Goal: Task Accomplishment & Management: Use online tool/utility

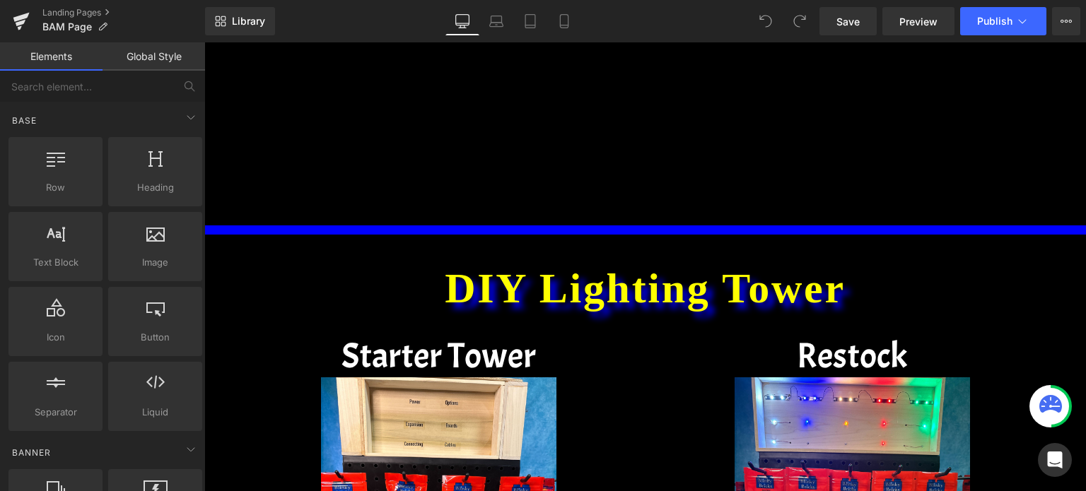
scroll to position [405, 0]
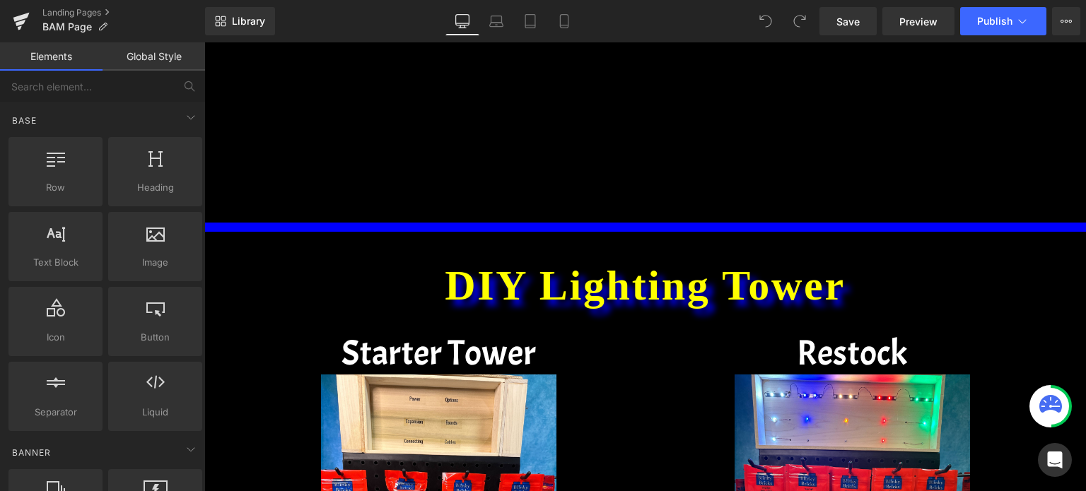
click at [1048, 401] on icon at bounding box center [1051, 404] width 23 height 18
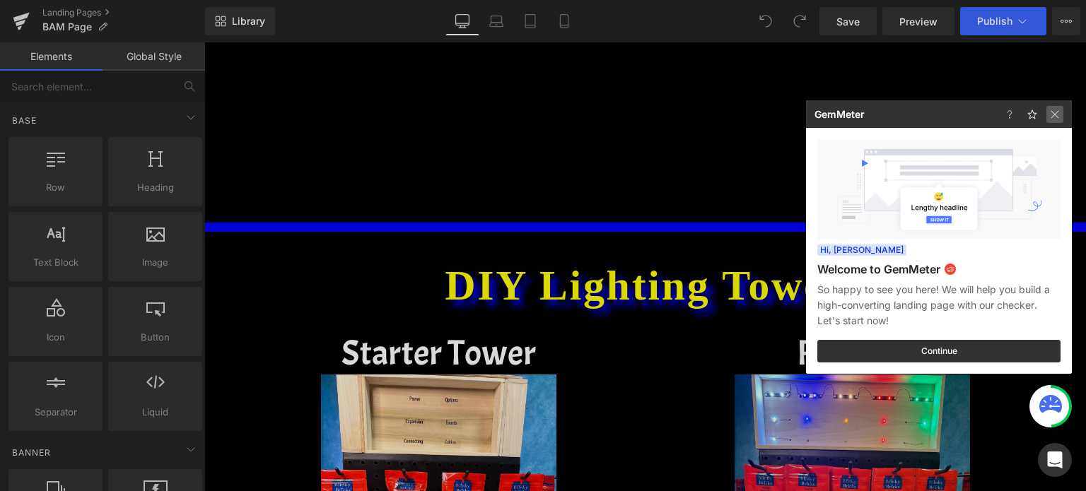
click at [1059, 120] on img at bounding box center [1055, 114] width 17 height 17
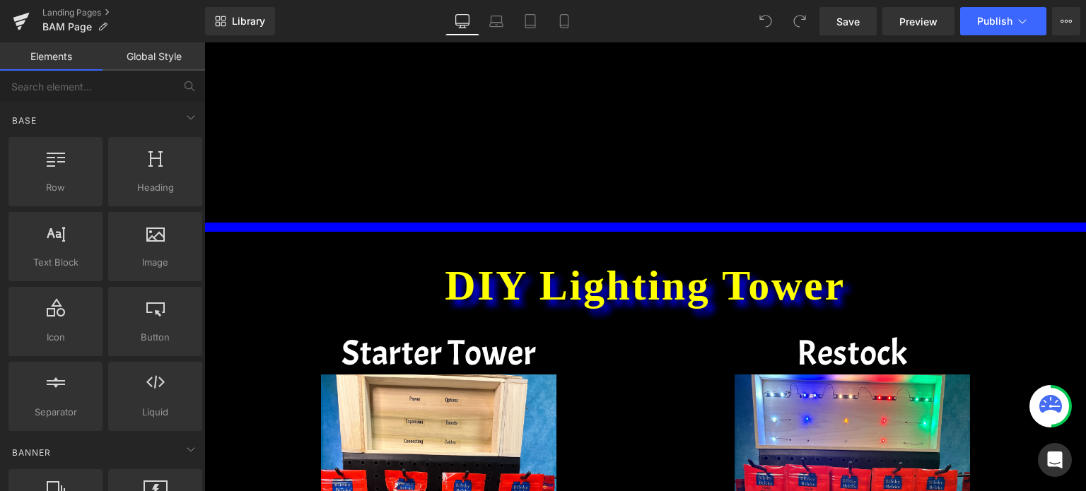
click at [1049, 397] on icon at bounding box center [1051, 404] width 23 height 18
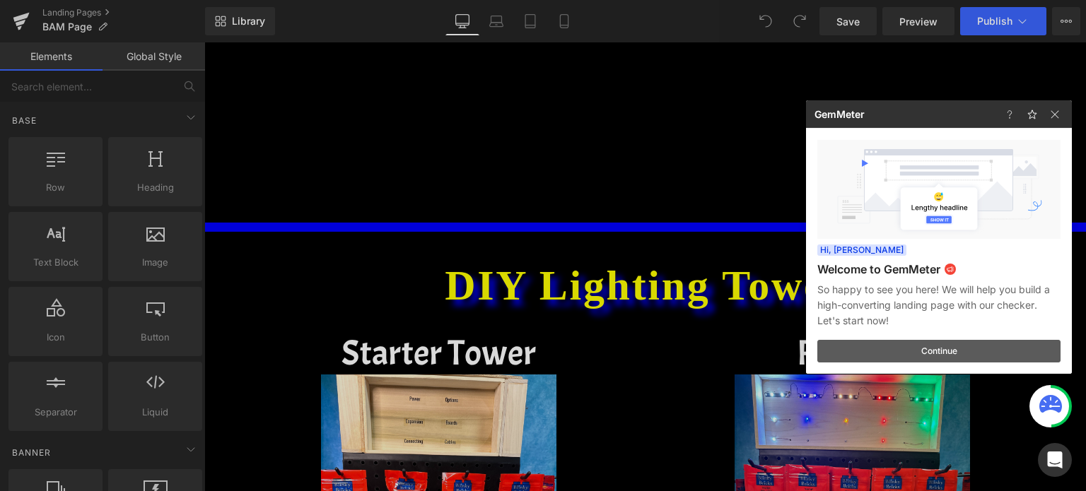
click at [999, 342] on button "Continue" at bounding box center [938, 351] width 243 height 23
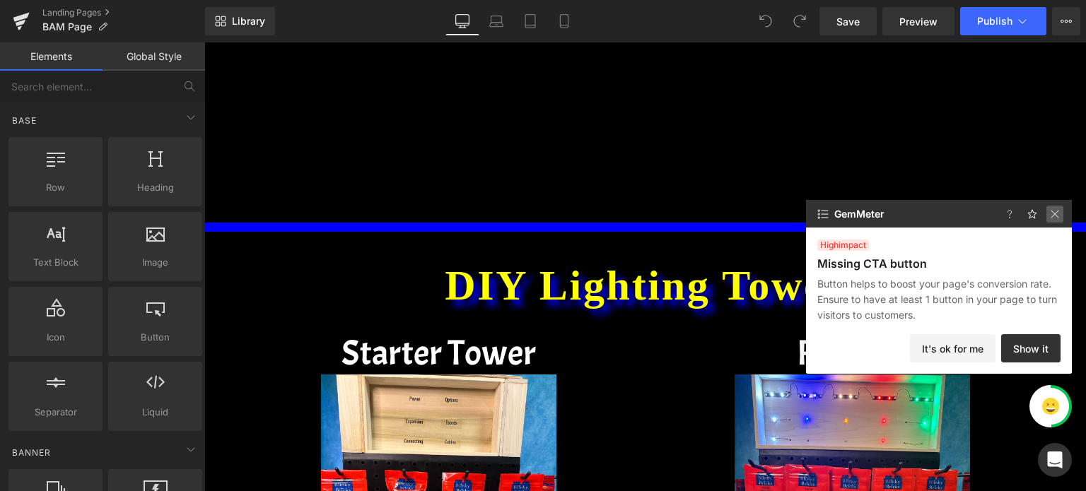
click at [1051, 216] on img at bounding box center [1055, 214] width 17 height 17
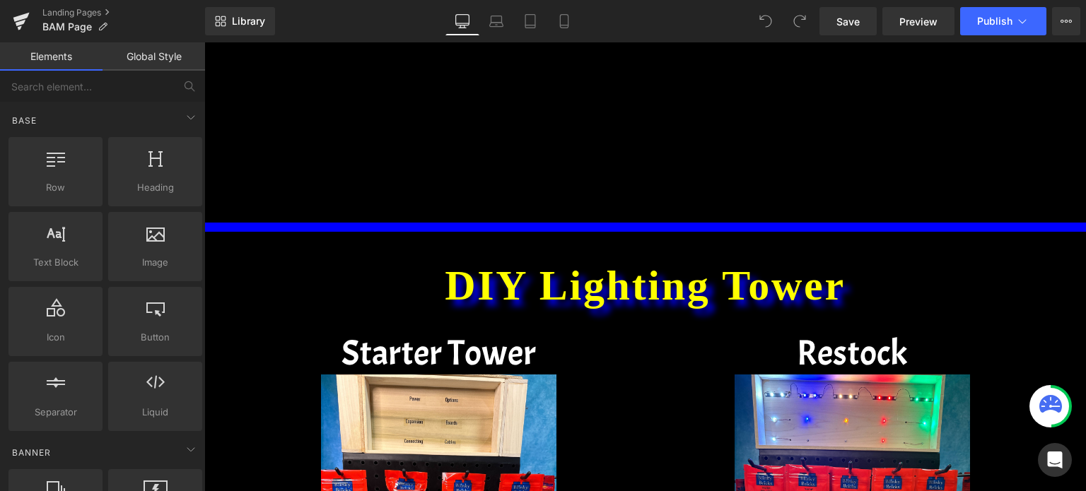
click at [1048, 409] on icon at bounding box center [1051, 404] width 23 height 18
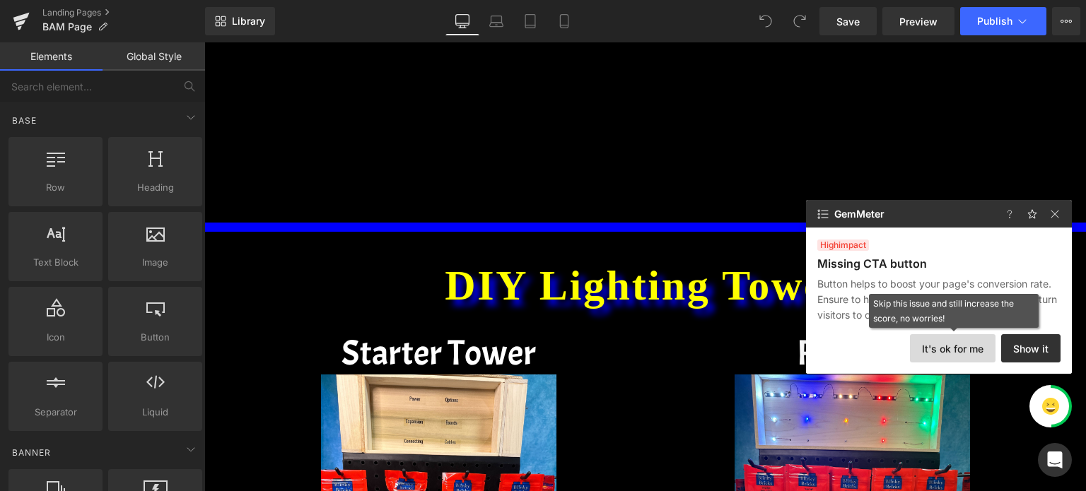
click at [949, 353] on button "It's ok for me" at bounding box center [953, 348] width 86 height 28
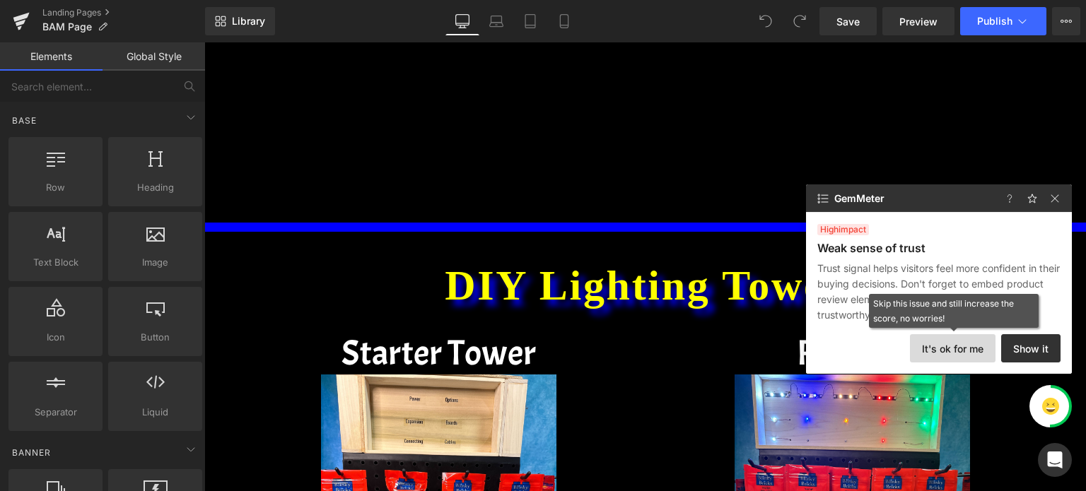
click at [960, 341] on button "It's ok for me" at bounding box center [953, 348] width 86 height 28
click at [976, 342] on button "It's ok for me" at bounding box center [953, 348] width 86 height 28
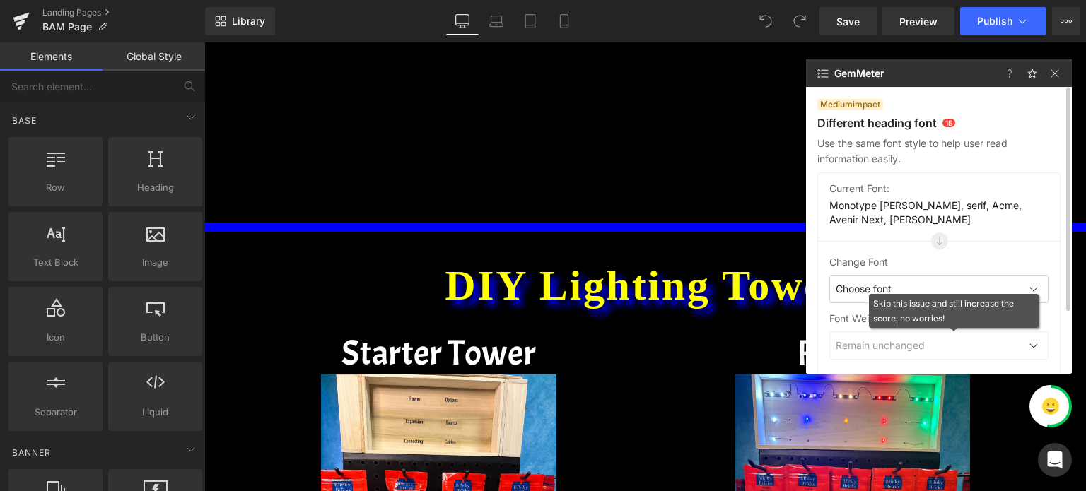
scroll to position [0, 0]
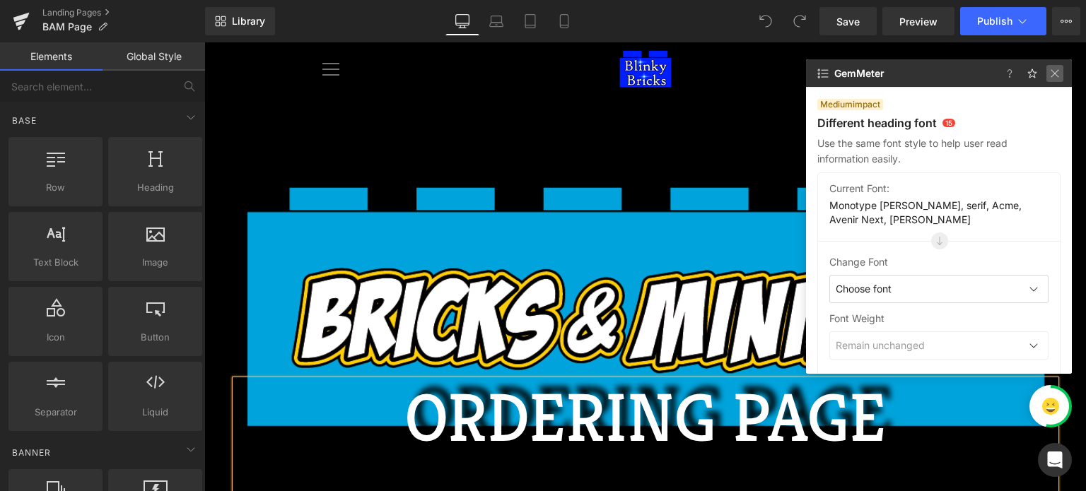
click at [1055, 77] on img at bounding box center [1055, 73] width 17 height 17
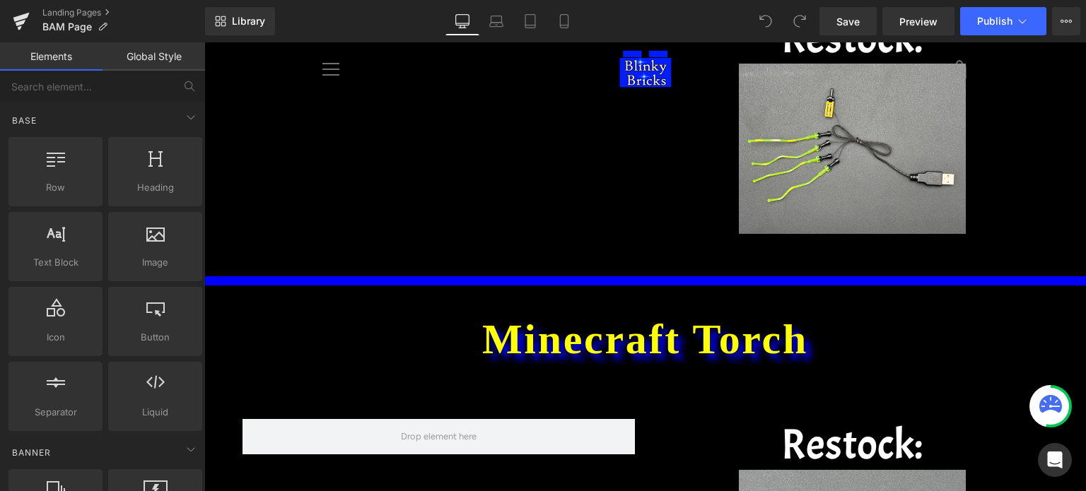
scroll to position [2501, 0]
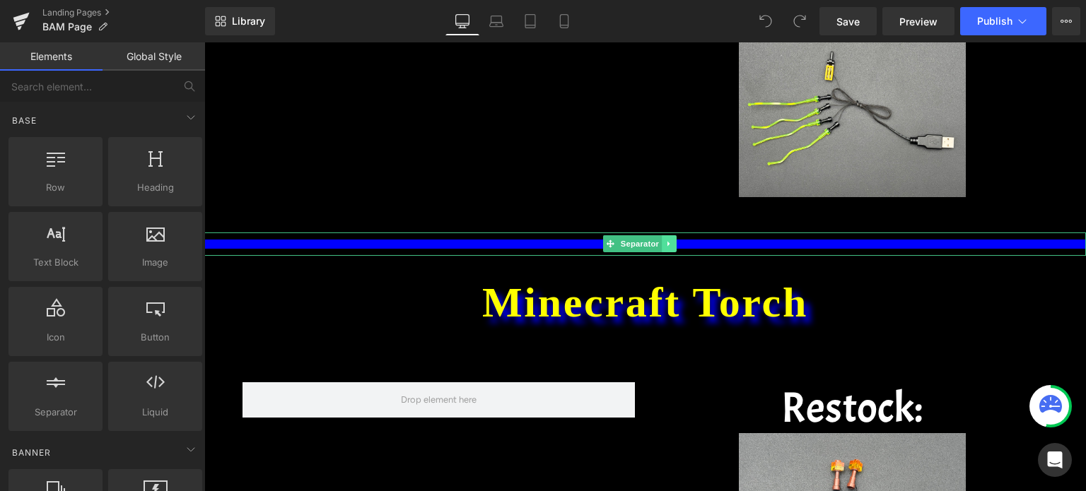
click at [664, 243] on link at bounding box center [669, 243] width 15 height 17
click at [663, 243] on icon at bounding box center [662, 244] width 8 height 8
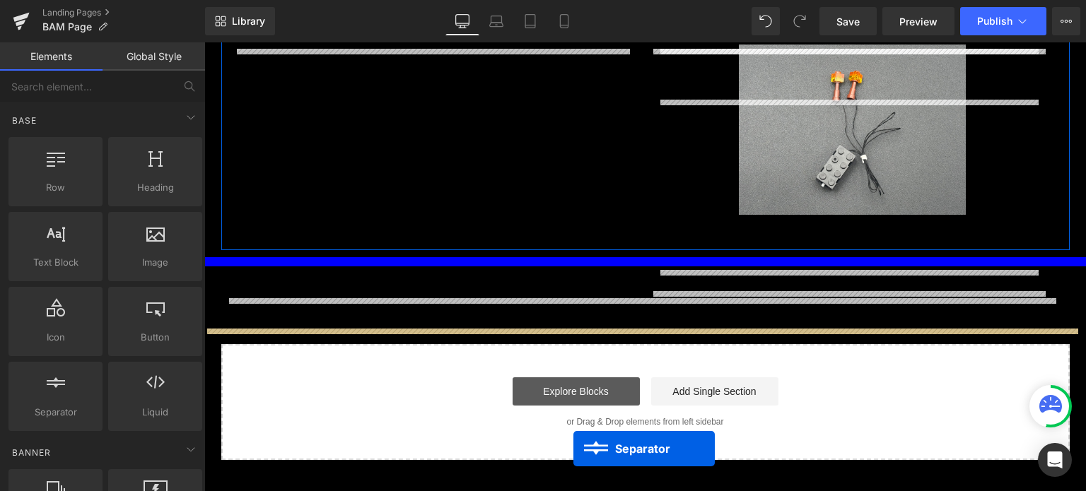
scroll to position [2953, 0]
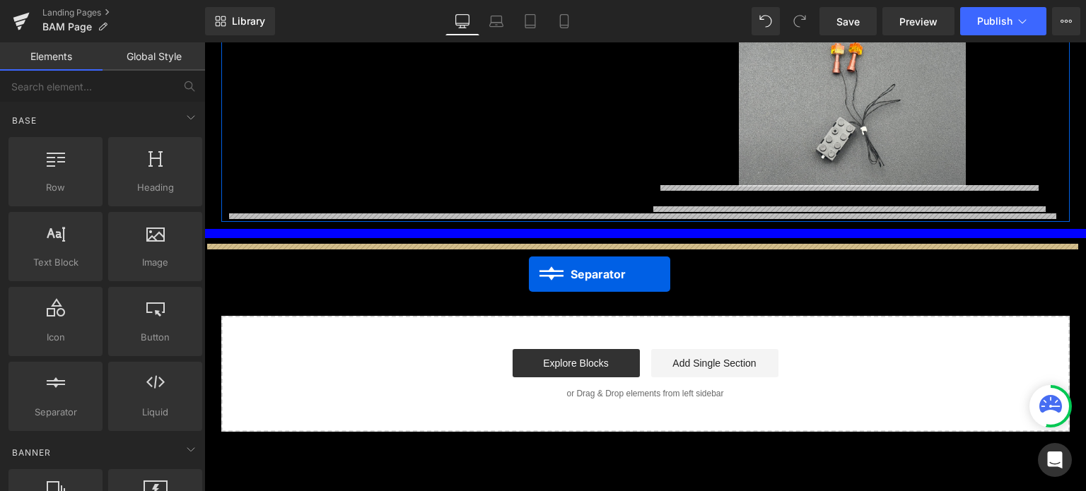
drag, startPoint x: 607, startPoint y: 264, endPoint x: 529, endPoint y: 274, distance: 79.2
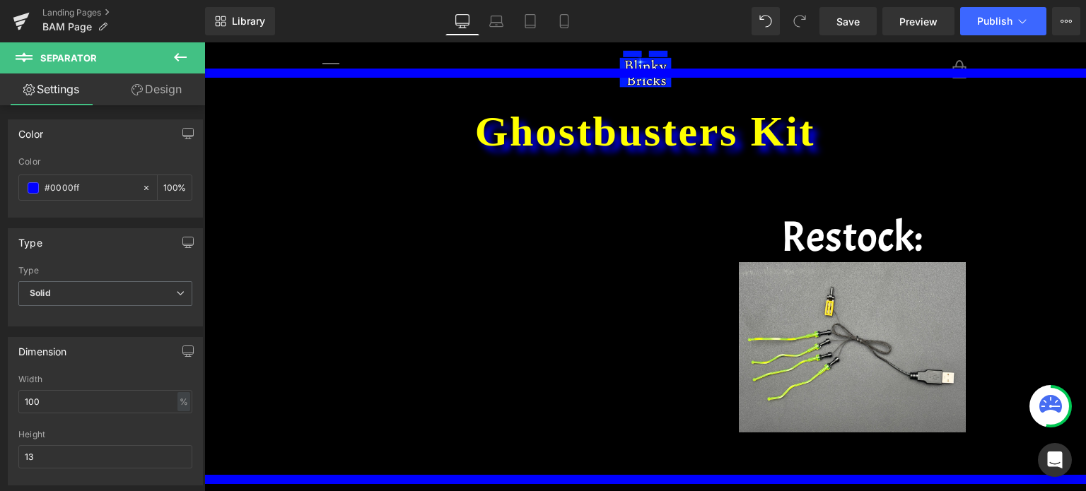
scroll to position [2202, 0]
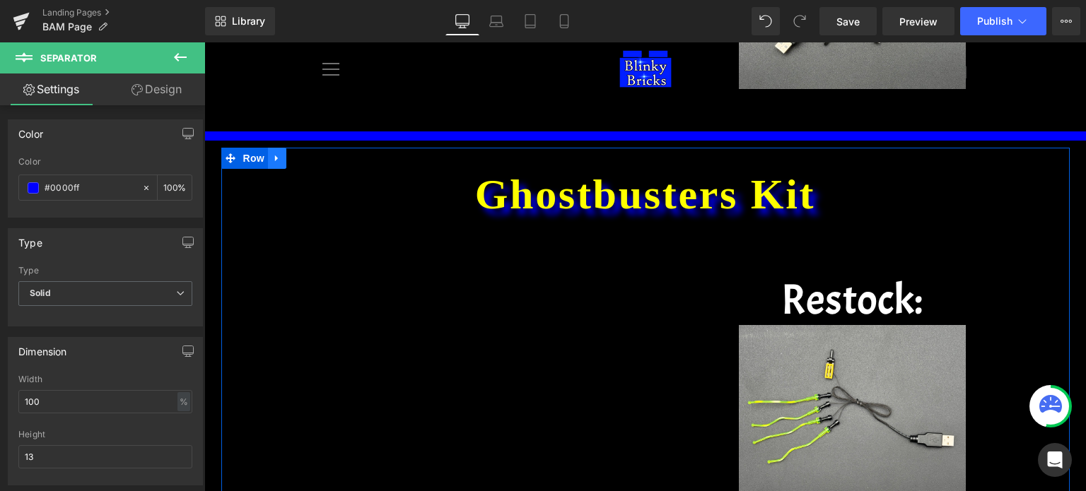
click at [274, 158] on icon at bounding box center [277, 158] width 10 height 11
click at [292, 155] on icon at bounding box center [296, 158] width 10 height 10
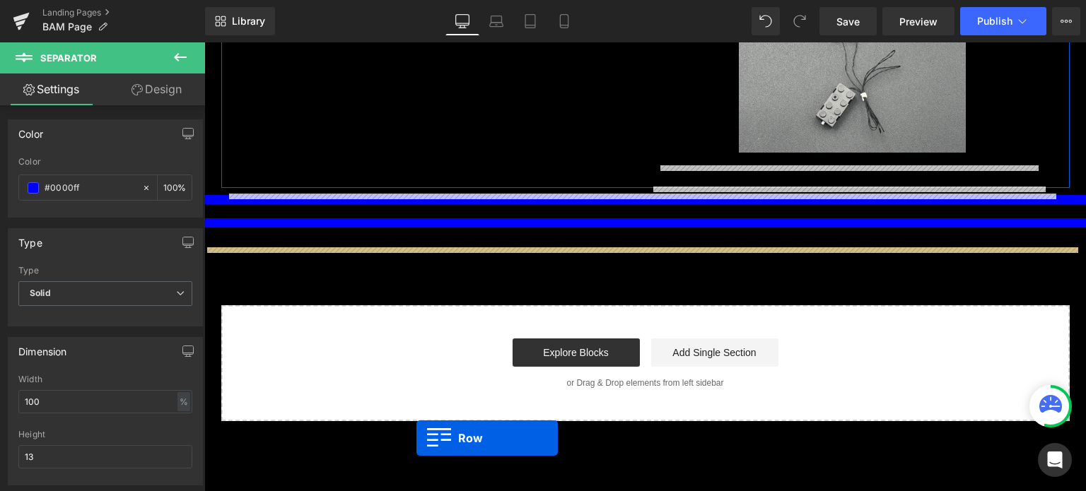
scroll to position [3001, 0]
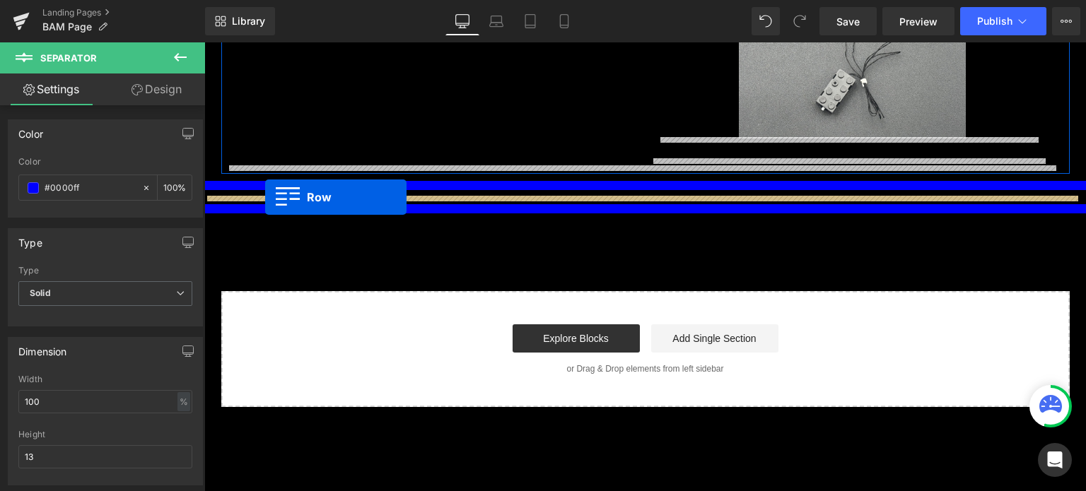
drag, startPoint x: 226, startPoint y: 109, endPoint x: 265, endPoint y: 197, distance: 96.6
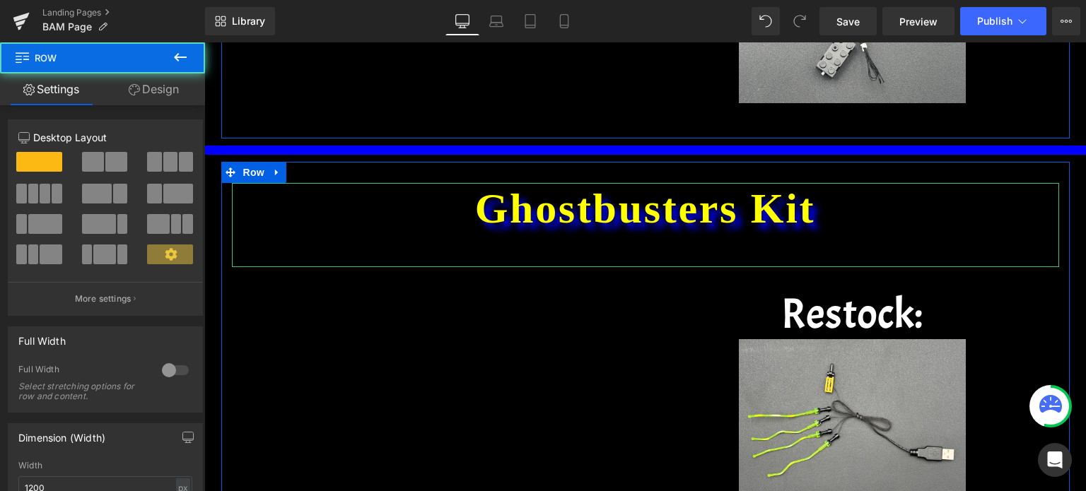
scroll to position [2966, 0]
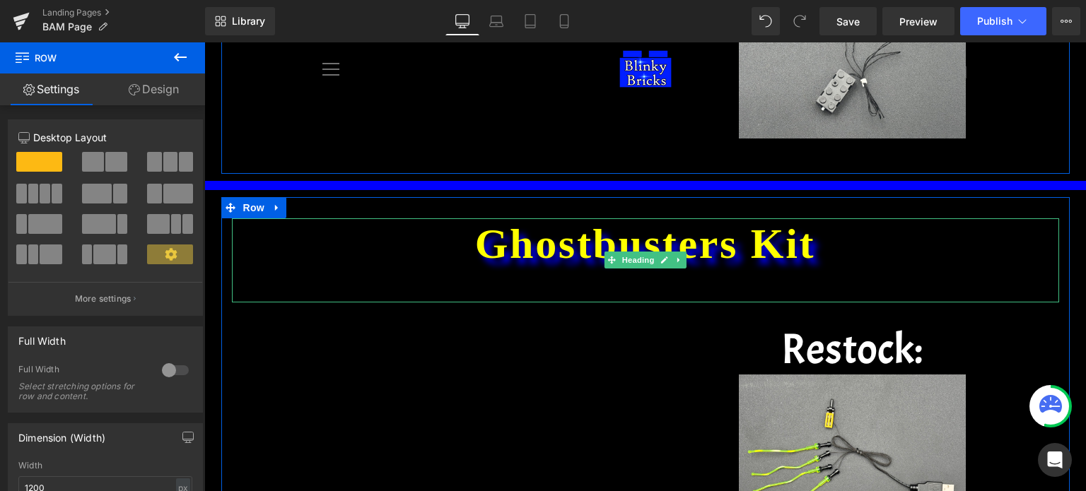
click at [793, 235] on h1 "Ghostbusters Kit" at bounding box center [645, 244] width 827 height 51
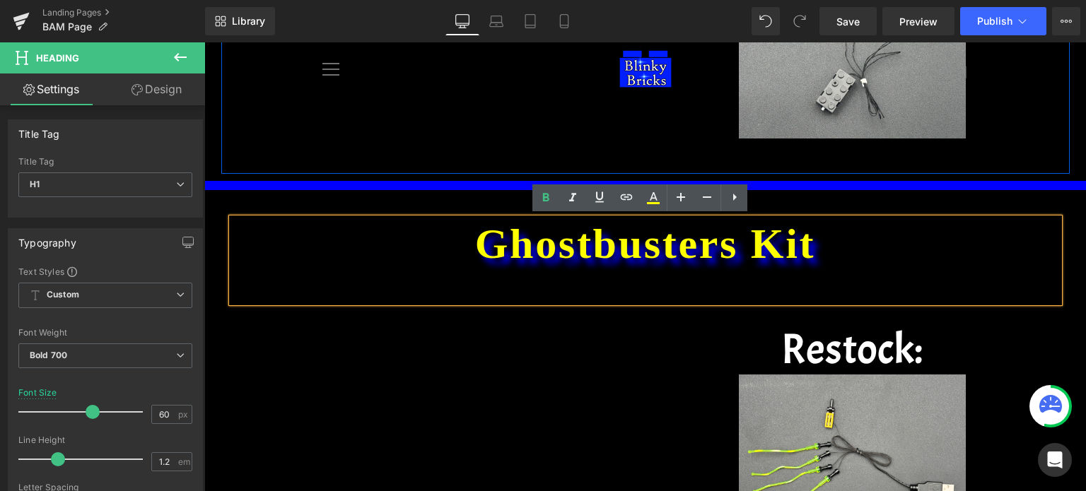
click at [810, 245] on h1 "Ghostbusters Kit" at bounding box center [645, 244] width 827 height 51
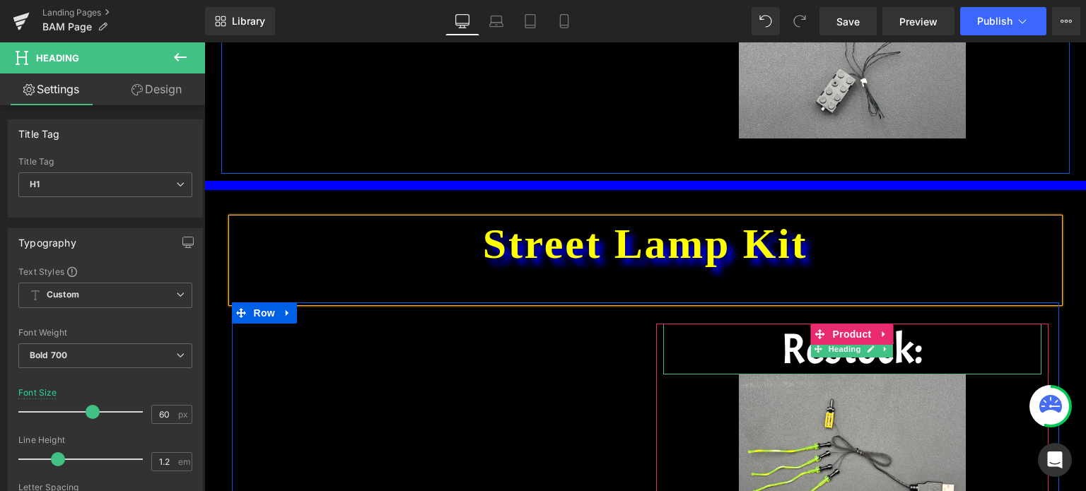
scroll to position [3114, 0]
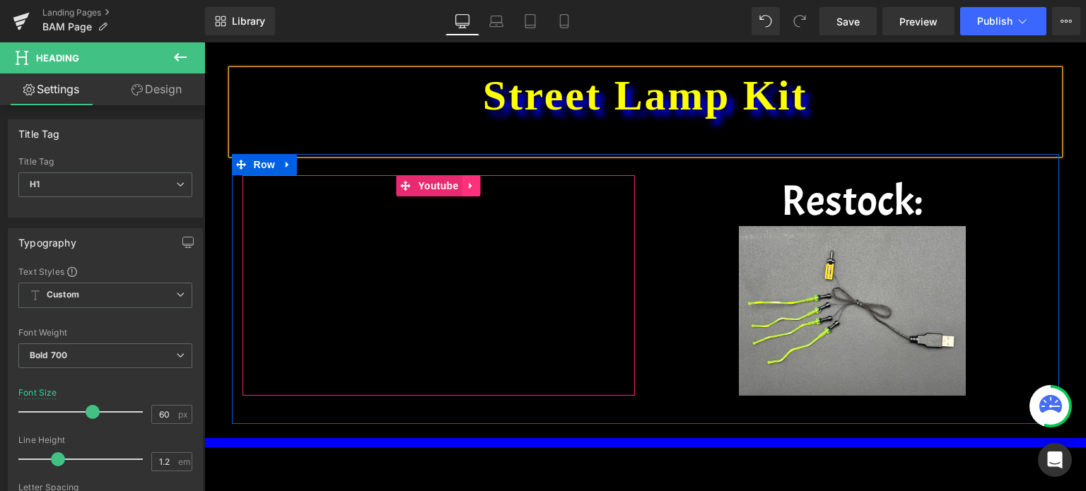
click at [467, 186] on icon at bounding box center [472, 185] width 10 height 11
click at [479, 184] on icon at bounding box center [481, 186] width 10 height 10
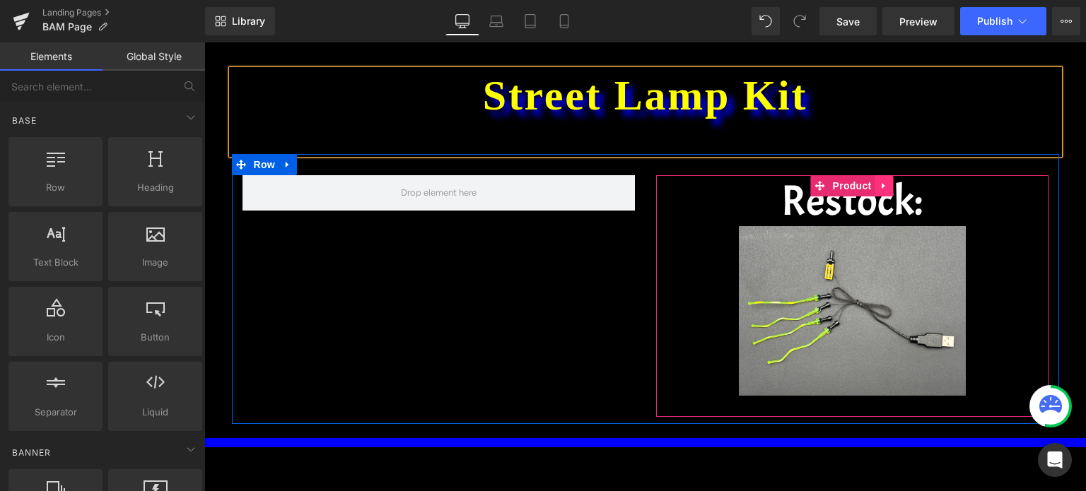
click at [882, 183] on icon at bounding box center [885, 185] width 10 height 11
click at [889, 183] on icon at bounding box center [894, 185] width 10 height 11
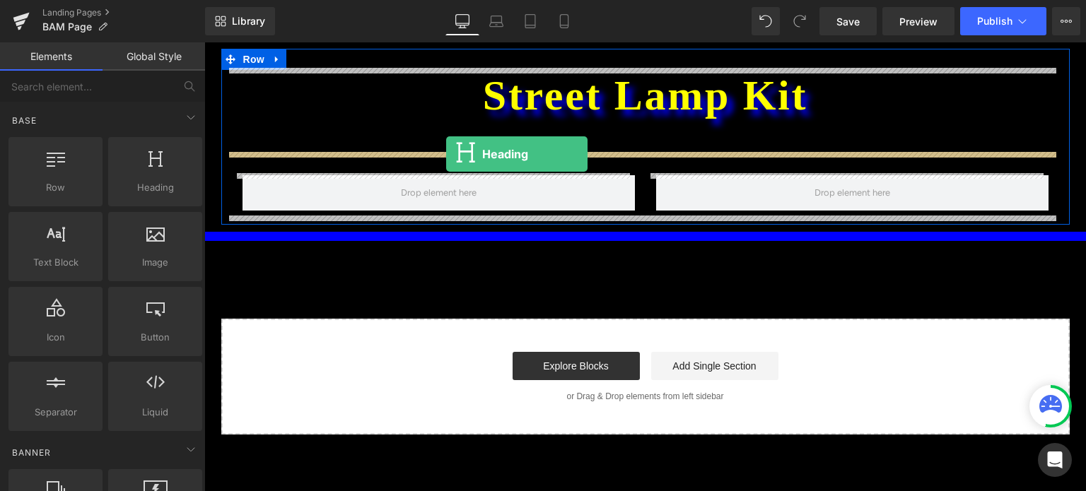
drag, startPoint x: 351, startPoint y: 211, endPoint x: 446, endPoint y: 155, distance: 110.0
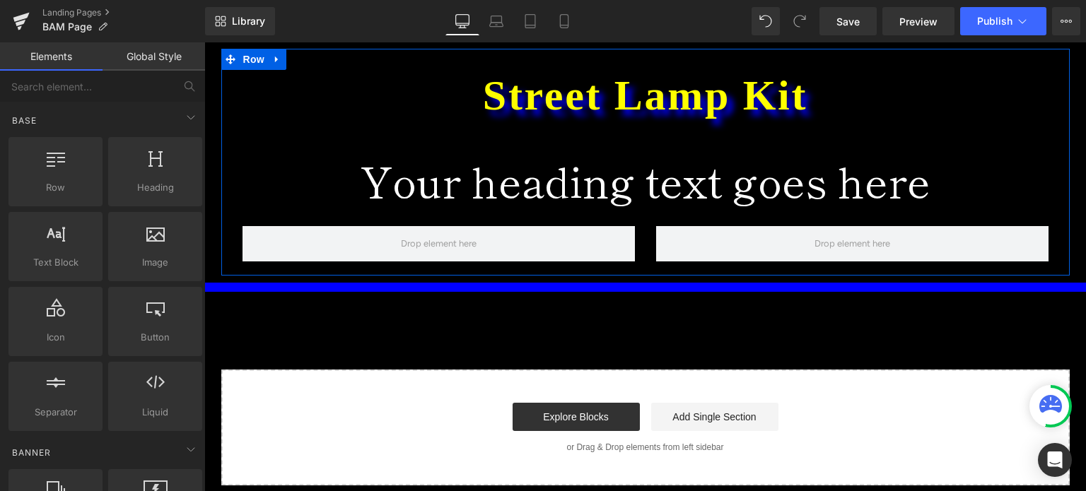
click at [553, 181] on h1 "Your heading text goes here" at bounding box center [645, 179] width 827 height 51
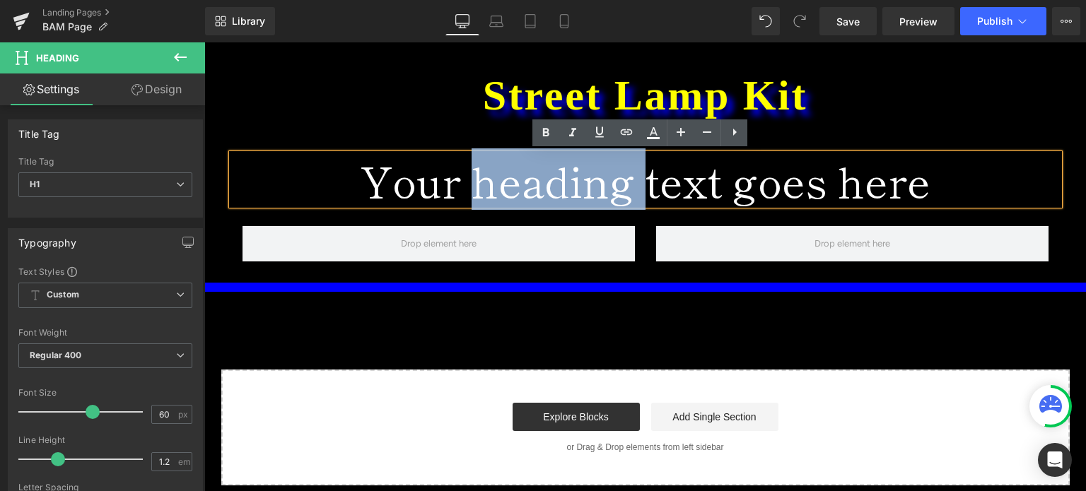
click at [693, 183] on h1 "Your heading text goes here" at bounding box center [645, 179] width 827 height 51
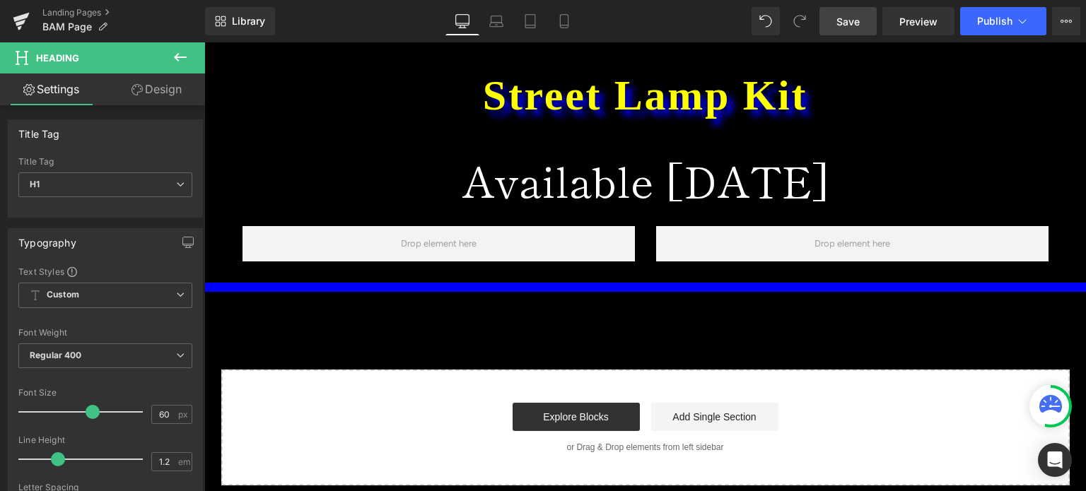
click at [866, 25] on link "Save" at bounding box center [848, 21] width 57 height 28
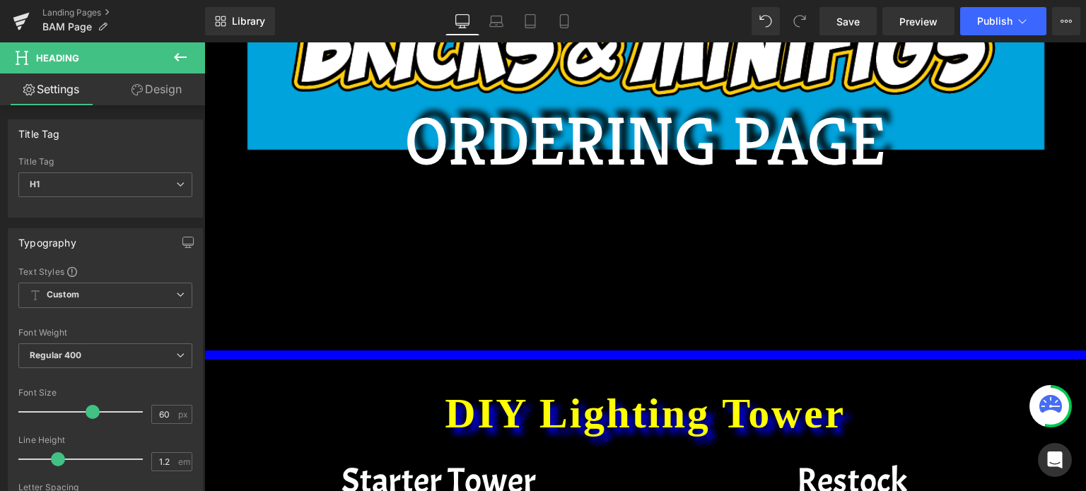
scroll to position [0, 0]
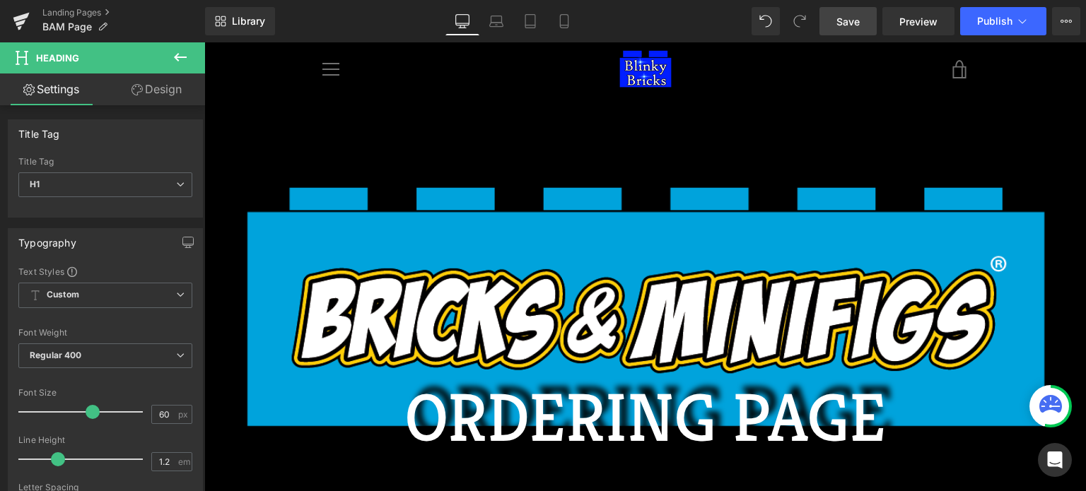
click at [848, 16] on span "Save" at bounding box center [848, 21] width 23 height 15
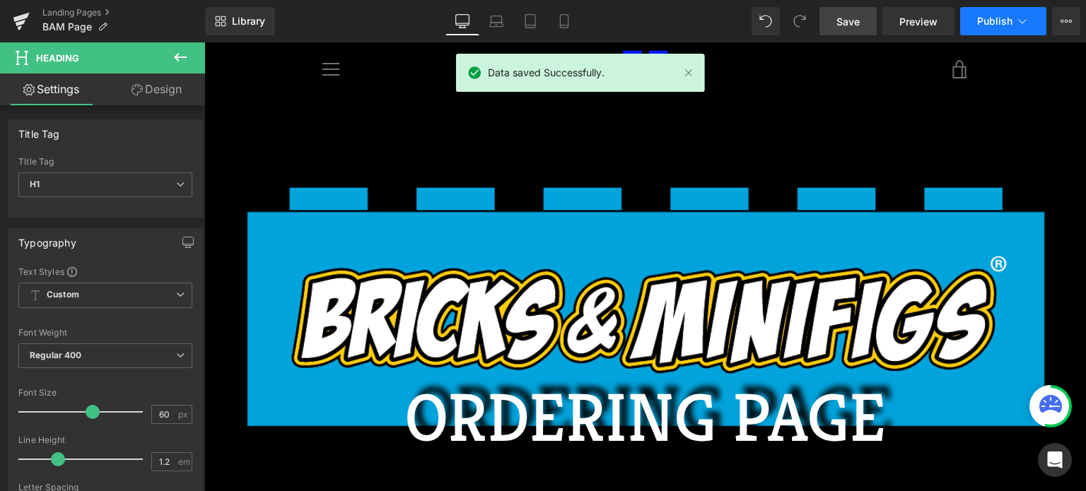
click at [984, 13] on button "Publish" at bounding box center [1003, 21] width 86 height 28
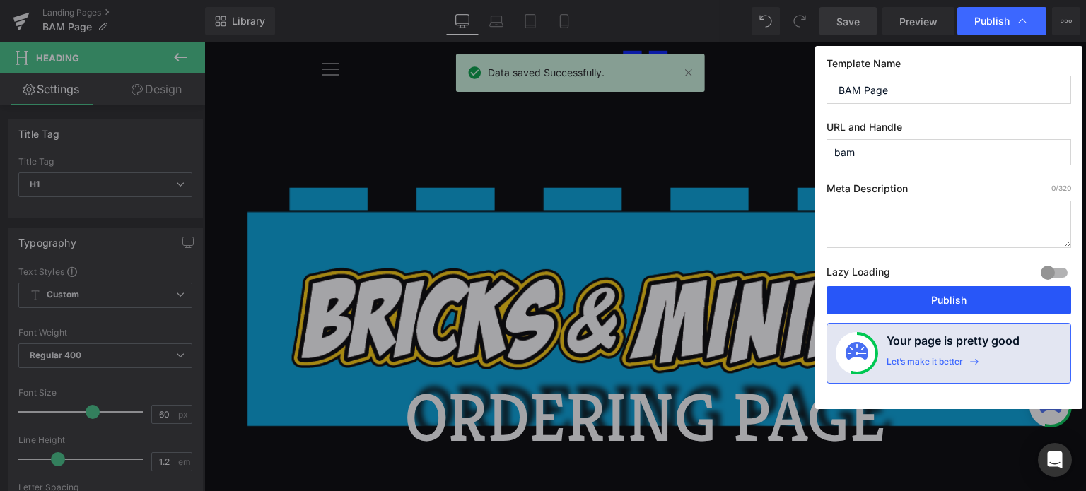
click at [933, 291] on button "Publish" at bounding box center [949, 300] width 245 height 28
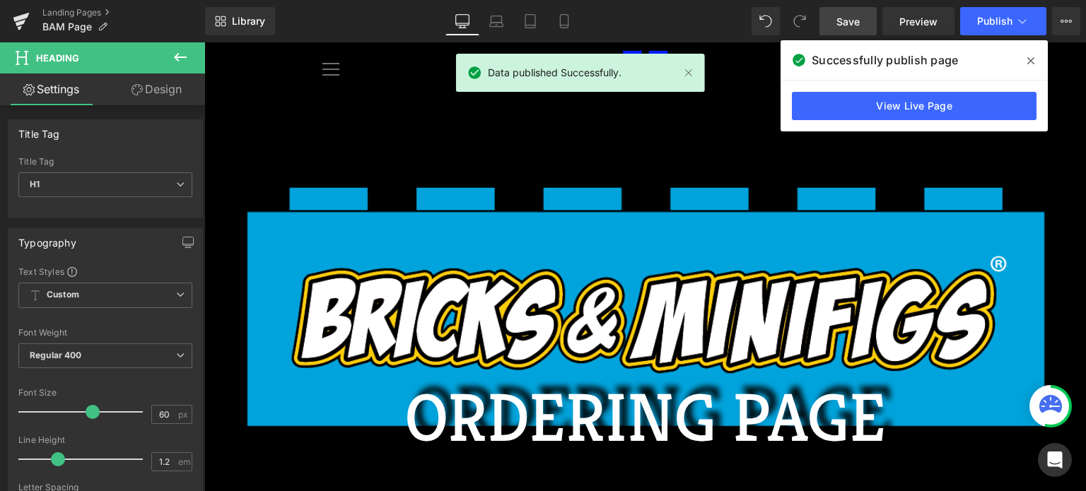
click at [1030, 59] on icon at bounding box center [1031, 60] width 7 height 7
